Goal: Transaction & Acquisition: Obtain resource

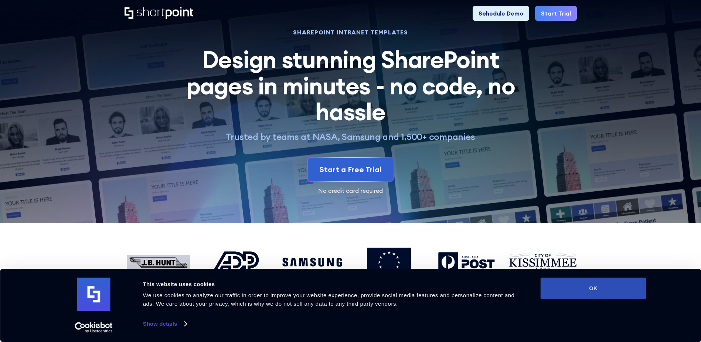
click at [602, 287] on button "OK" at bounding box center [594, 287] width 106 height 21
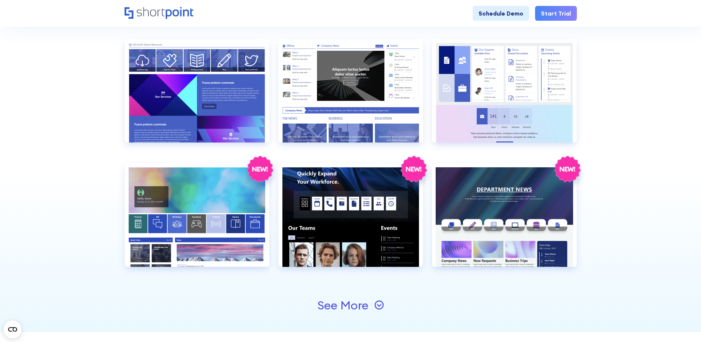
scroll to position [776, 0]
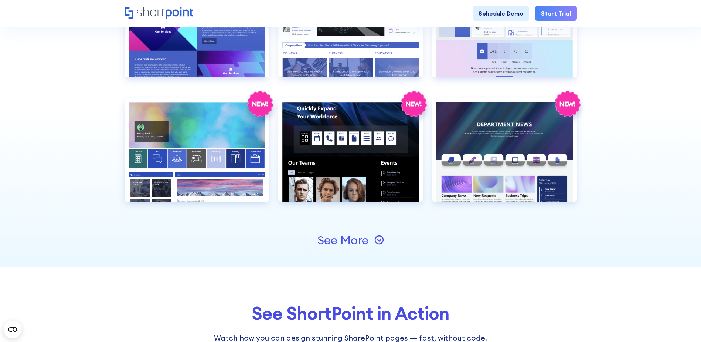
click at [369, 241] on div "See More" at bounding box center [351, 240] width 67 height 12
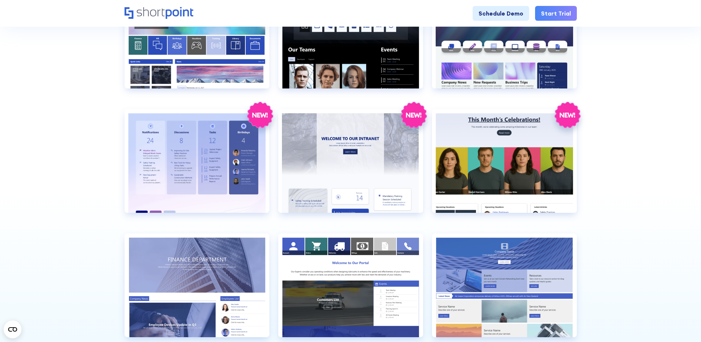
scroll to position [998, 0]
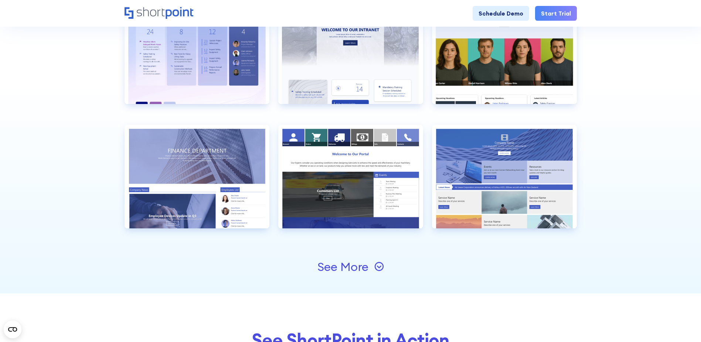
click at [352, 264] on div "See More" at bounding box center [343, 267] width 51 height 12
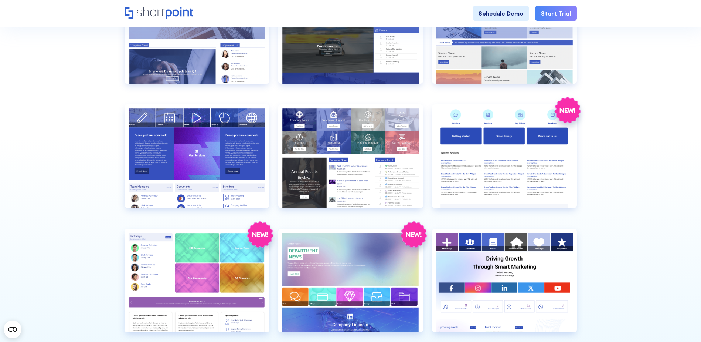
scroll to position [1220, 0]
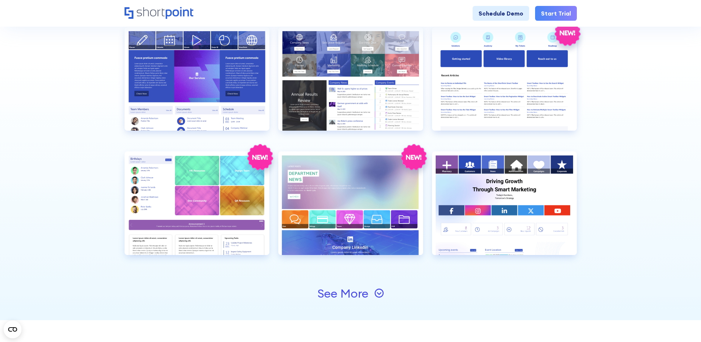
click at [353, 288] on div "See More" at bounding box center [343, 293] width 51 height 12
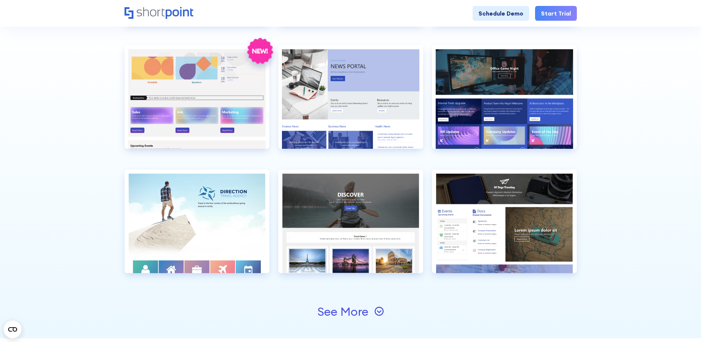
scroll to position [1553, 0]
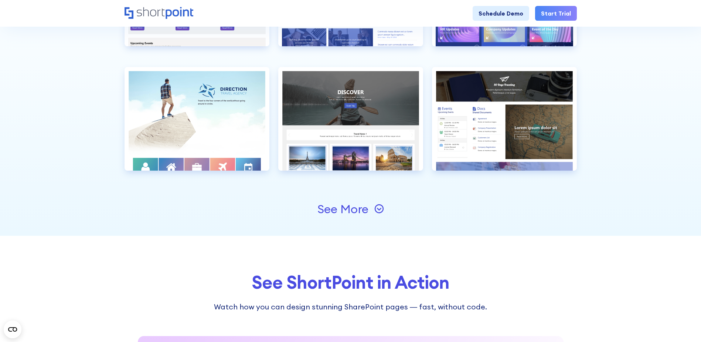
click at [347, 217] on div "See More" at bounding box center [351, 208] width 453 height 53
click at [348, 211] on div "See More" at bounding box center [343, 209] width 51 height 12
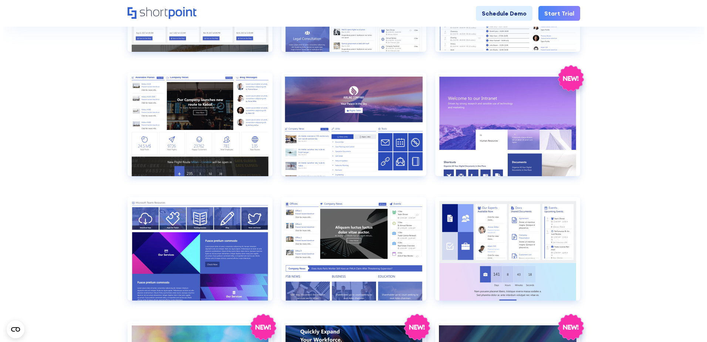
scroll to position [481, 0]
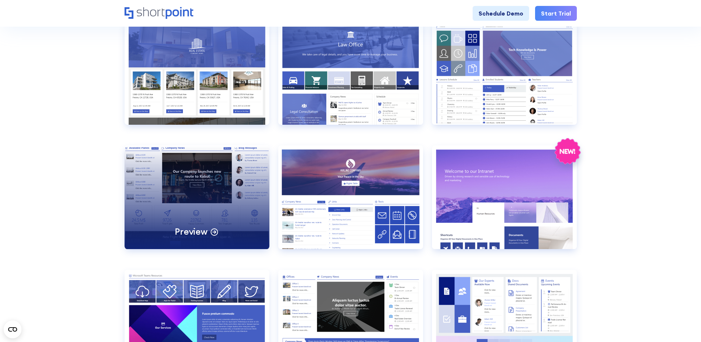
drag, startPoint x: 189, startPoint y: 197, endPoint x: 192, endPoint y: 194, distance: 3.9
click at [189, 197] on div "Preview" at bounding box center [197, 197] width 145 height 104
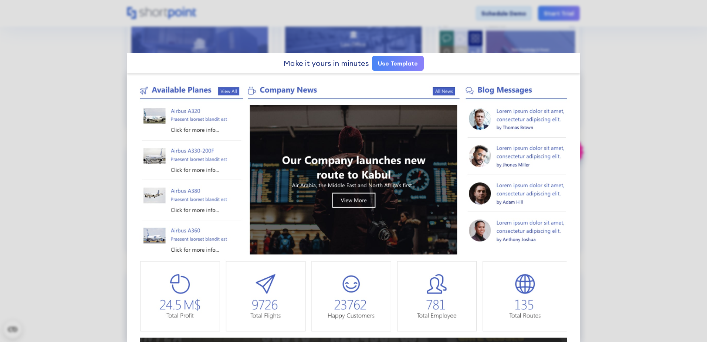
click at [384, 61] on link "Use Template" at bounding box center [398, 63] width 52 height 15
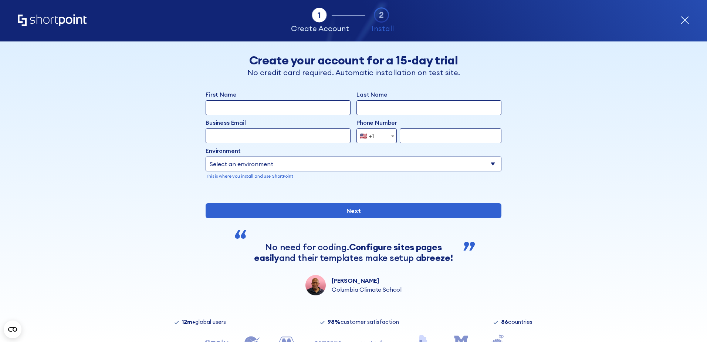
scroll to position [60, 0]
